Goal: Task Accomplishment & Management: Manage account settings

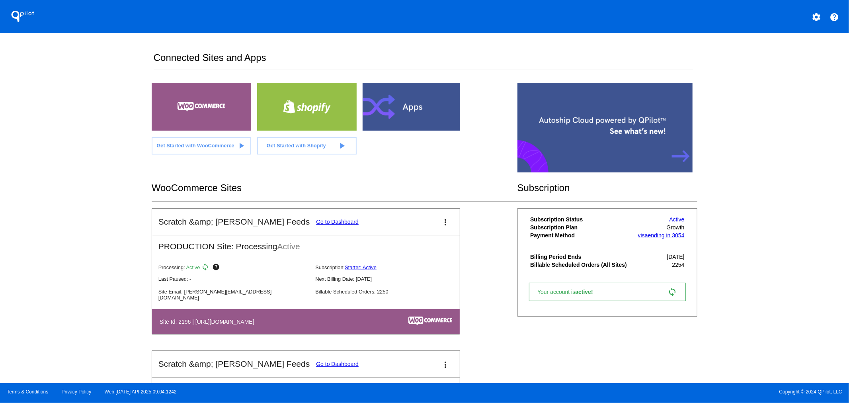
click at [316, 219] on link "Go to Dashboard" at bounding box center [337, 221] width 43 height 6
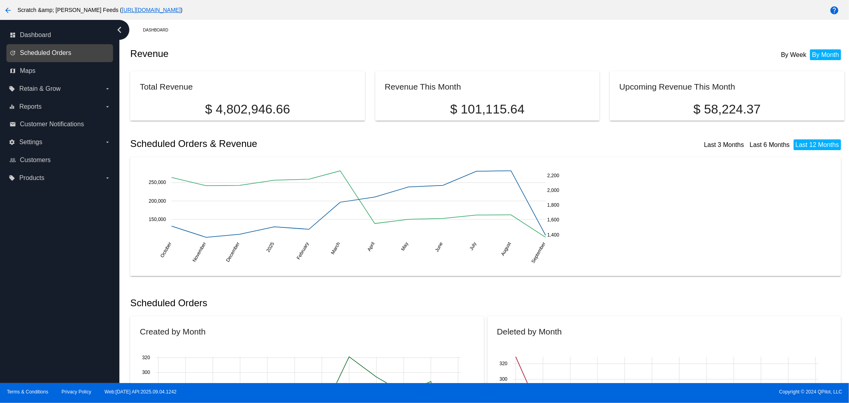
click at [45, 54] on span "Scheduled Orders" at bounding box center [45, 52] width 51 height 7
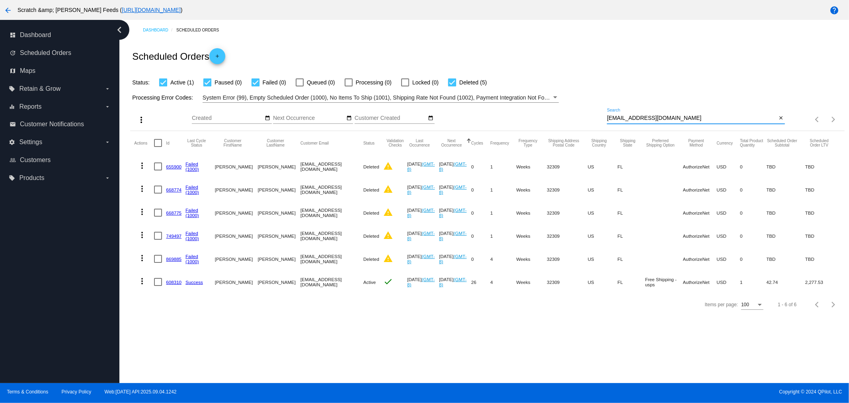
drag, startPoint x: 671, startPoint y: 116, endPoint x: 572, endPoint y: 118, distance: 98.3
click at [572, 118] on div "more_vert Sep Jan Feb Mar Apr 1" at bounding box center [487, 117] width 714 height 28
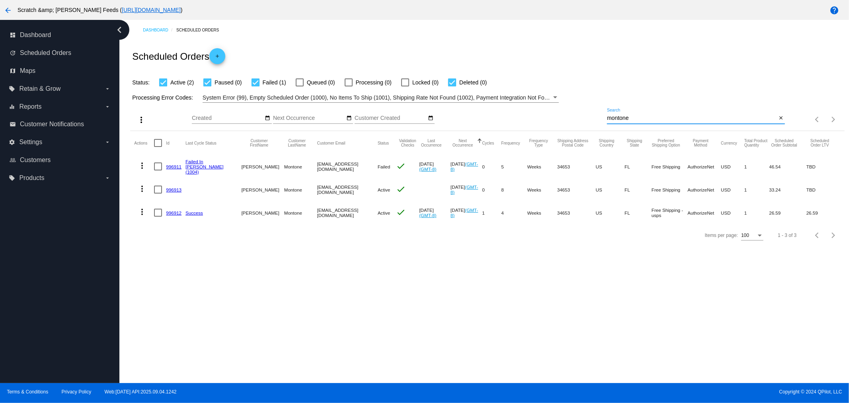
type input "montone"
click at [174, 168] on link "996911" at bounding box center [174, 166] width 16 height 5
click at [172, 191] on link "996913" at bounding box center [174, 189] width 16 height 5
click at [168, 213] on link "996912" at bounding box center [174, 212] width 16 height 5
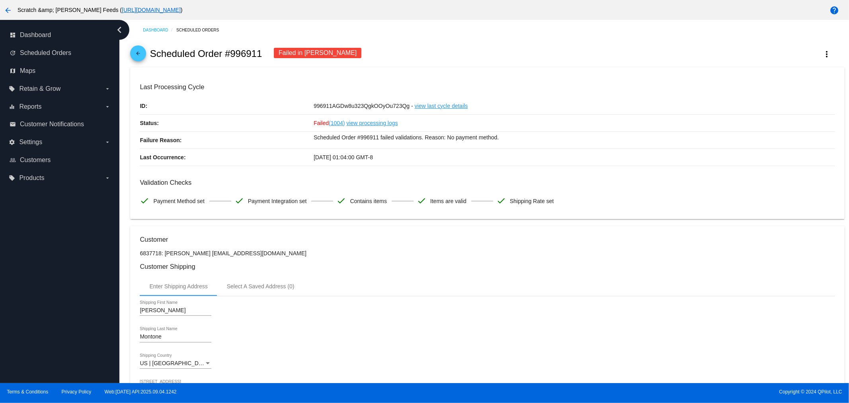
click at [134, 48] on span "arrow_back" at bounding box center [138, 54] width 10 height 19
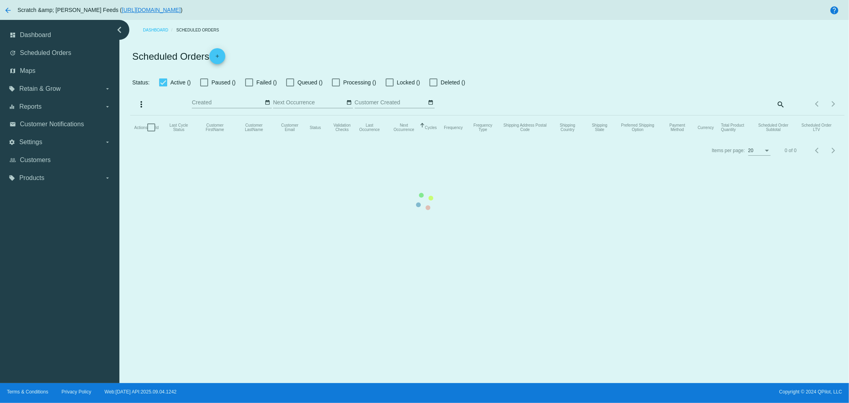
checkbox input "true"
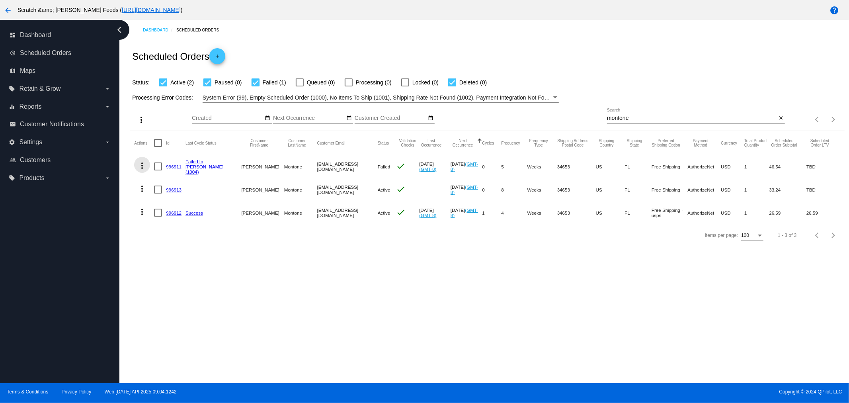
click at [141, 168] on mat-icon "more_vert" at bounding box center [142, 166] width 10 height 10
click at [152, 185] on button "info View Event Logs" at bounding box center [173, 184] width 79 height 19
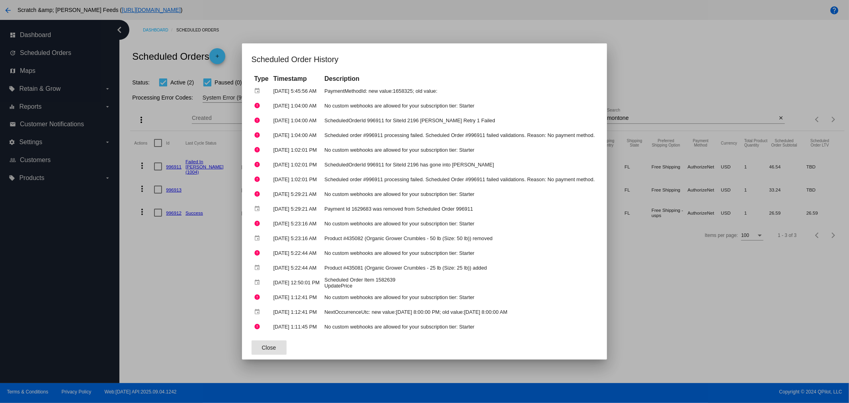
click at [141, 267] on div at bounding box center [424, 201] width 849 height 403
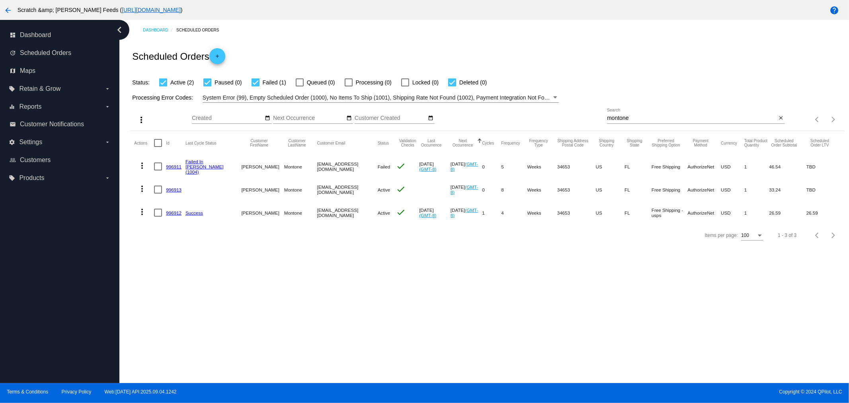
click at [142, 166] on mat-icon "more_vert" at bounding box center [142, 166] width 10 height 10
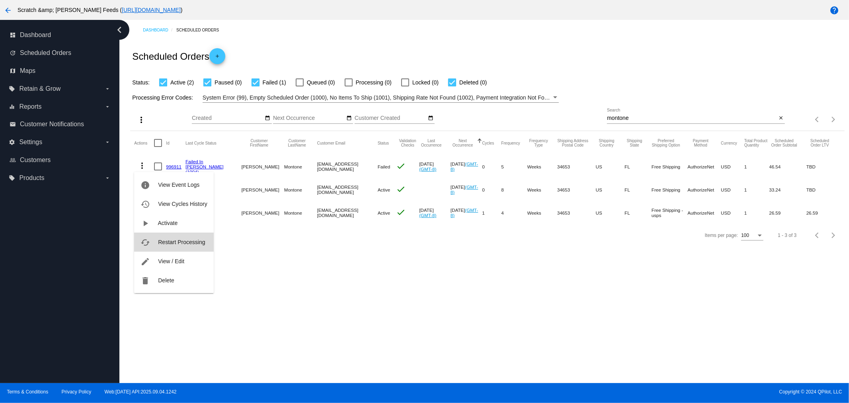
click at [167, 241] on span "Restart Processing" at bounding box center [181, 242] width 47 height 6
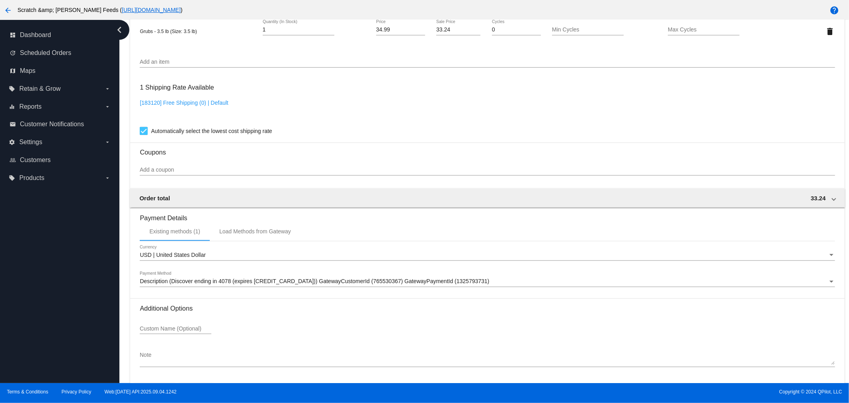
scroll to position [530, 0]
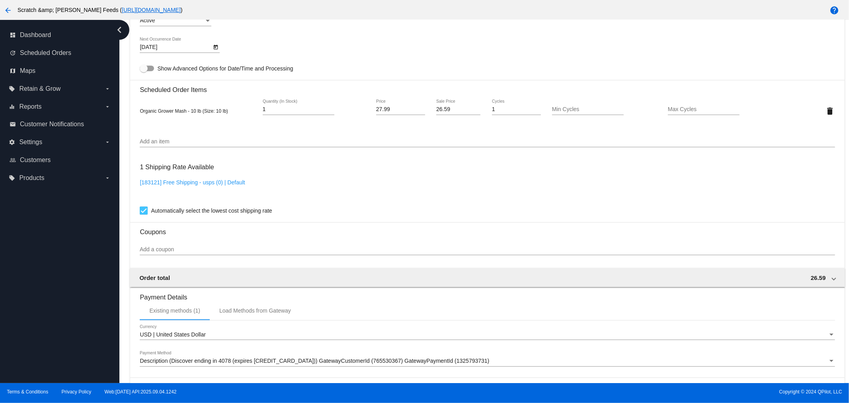
scroll to position [530, 0]
